Goal: Transaction & Acquisition: Obtain resource

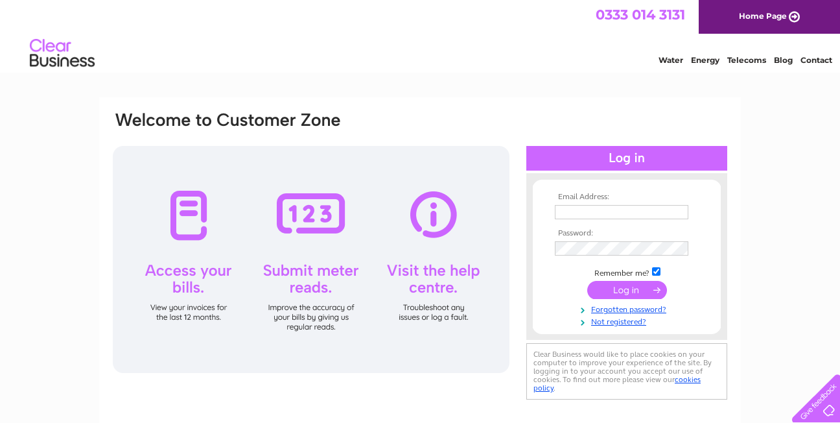
click at [571, 213] on input "text" at bounding box center [622, 212] width 134 height 14
type input "[EMAIL_ADDRESS][DOMAIN_NAME]"
click at [632, 292] on input "submit" at bounding box center [627, 290] width 80 height 18
click at [624, 288] on input "submit" at bounding box center [627, 290] width 80 height 18
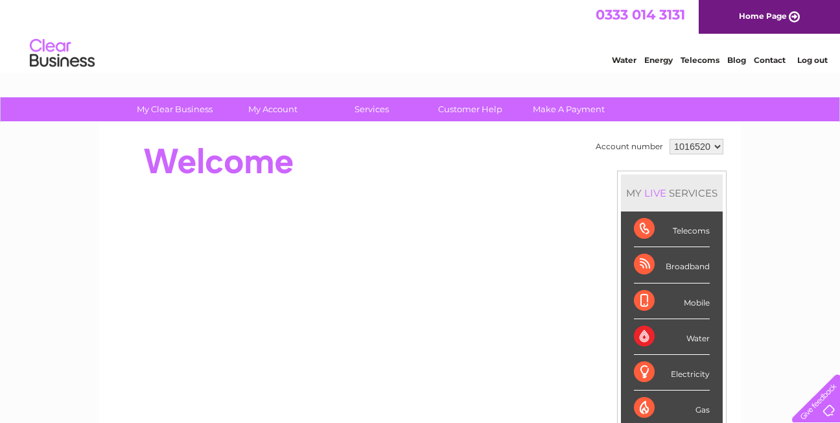
click at [675, 233] on div "Telecoms" at bounding box center [672, 229] width 76 height 36
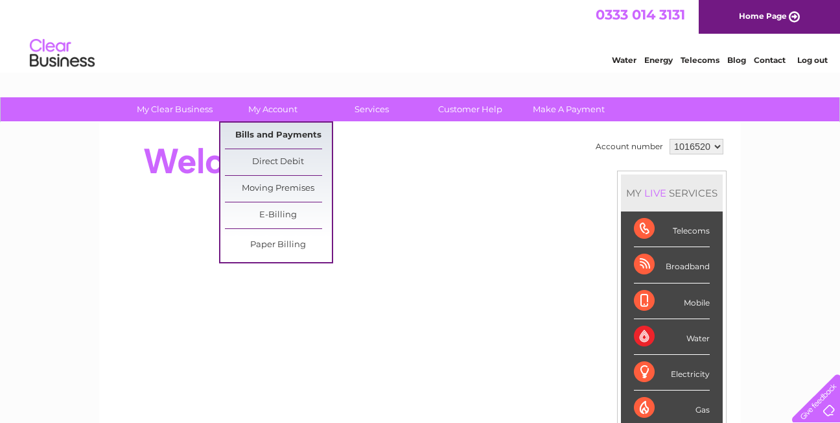
click at [279, 134] on link "Bills and Payments" at bounding box center [278, 136] width 107 height 26
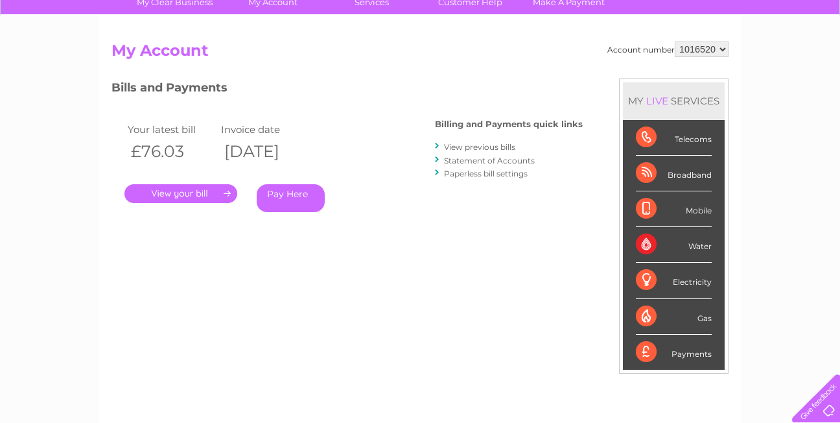
scroll to position [130, 0]
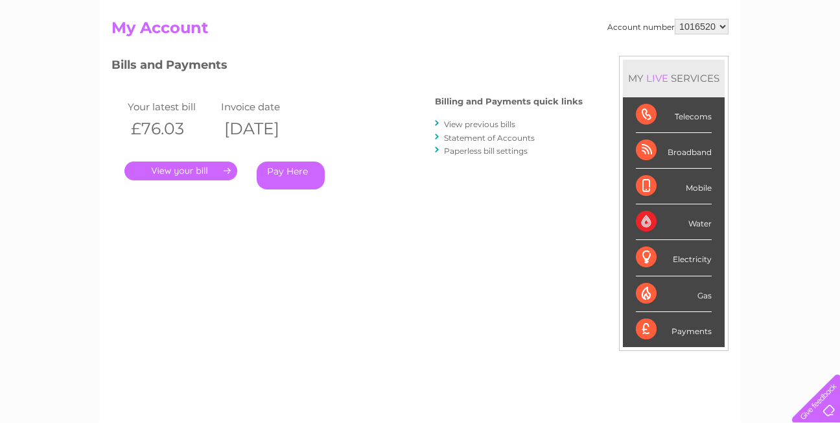
click at [218, 172] on link "." at bounding box center [180, 170] width 113 height 19
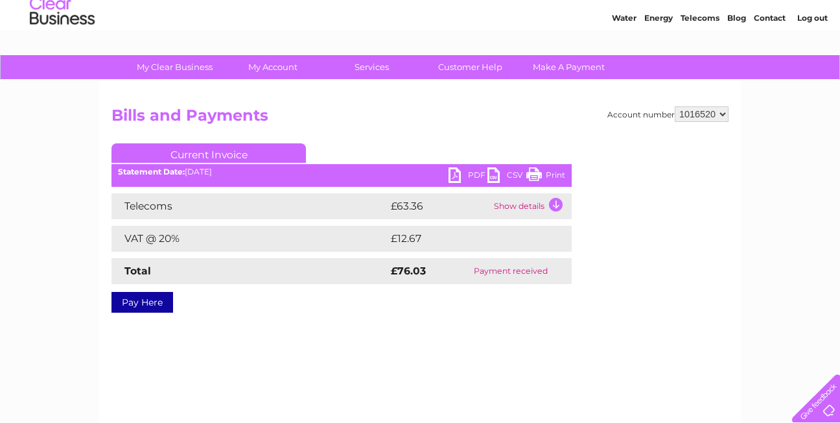
scroll to position [65, 0]
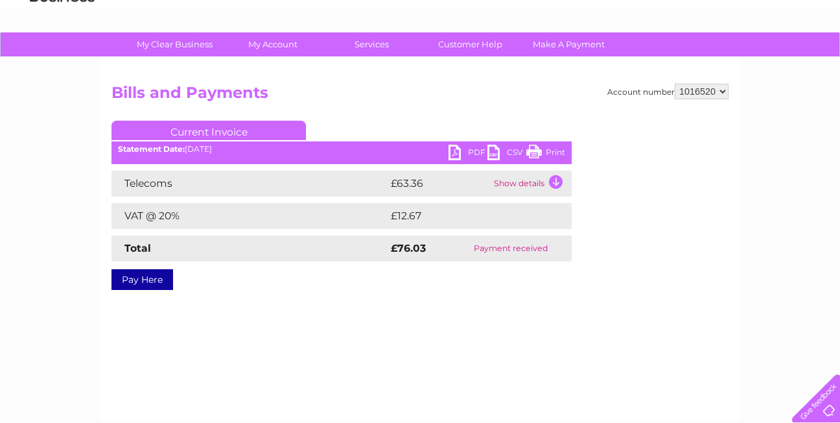
click at [556, 182] on td "Show details" at bounding box center [531, 184] width 81 height 26
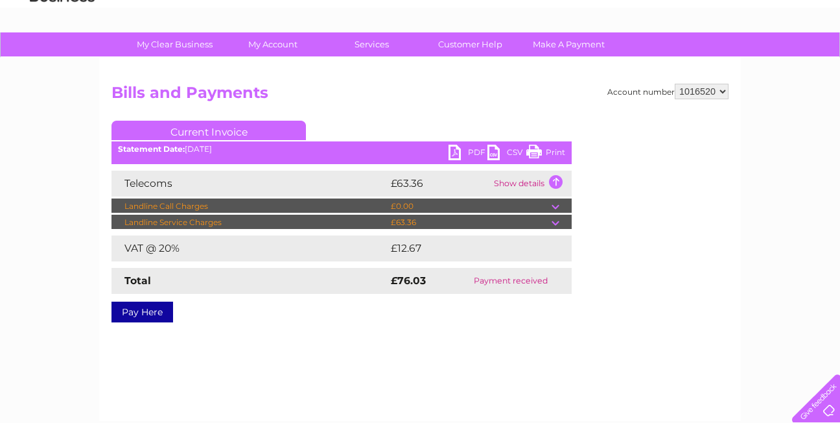
click at [553, 180] on td "Show details" at bounding box center [531, 184] width 81 height 26
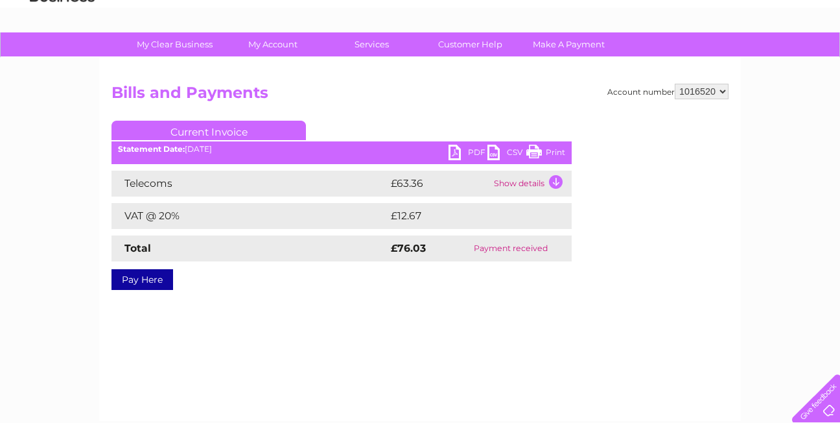
click at [455, 150] on link "PDF" at bounding box center [468, 154] width 39 height 19
